Goal: Navigation & Orientation: Understand site structure

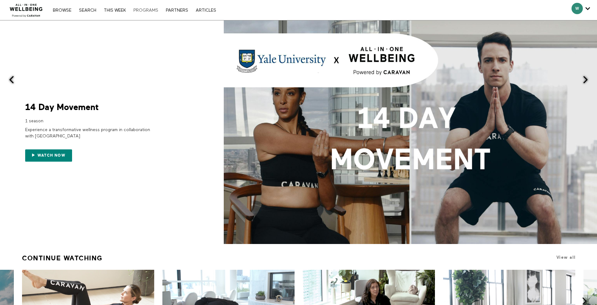
click at [141, 8] on link "PROGRAMS" at bounding box center [145, 10] width 31 height 4
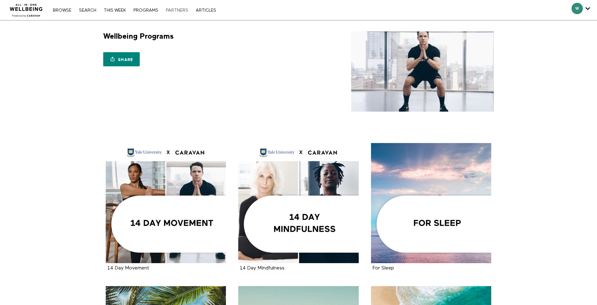
click at [181, 12] on link "PARTNERS" at bounding box center [177, 10] width 29 height 4
